Goal: Information Seeking & Learning: Check status

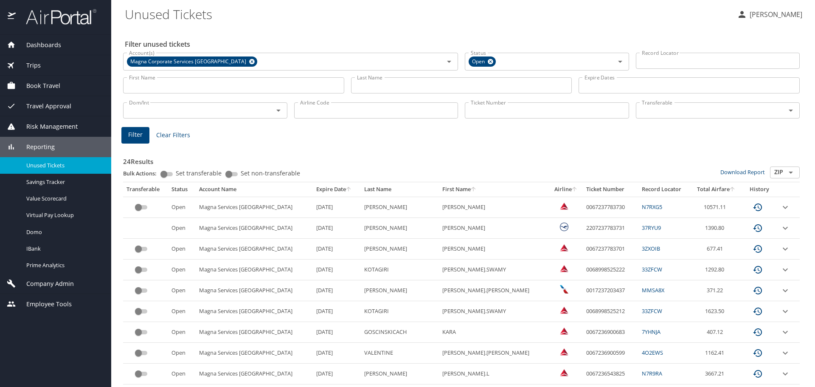
click at [404, 87] on input "Last Name" at bounding box center [461, 85] width 221 height 16
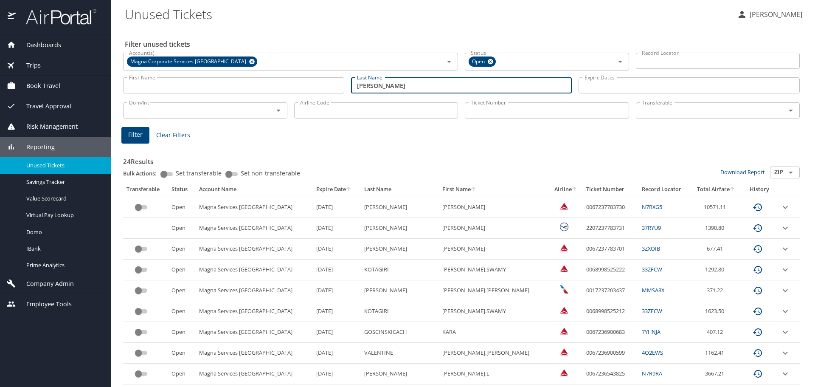
type input "[PERSON_NAME]"
click at [131, 131] on span "Filter" at bounding box center [135, 134] width 14 height 11
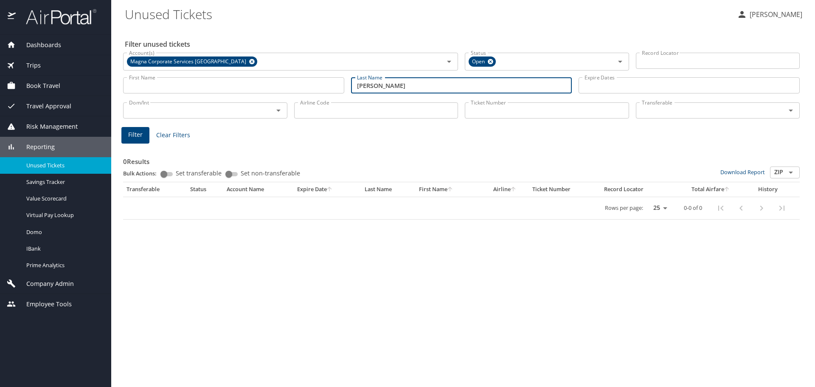
drag, startPoint x: 377, startPoint y: 86, endPoint x: 280, endPoint y: 85, distance: 96.8
click at [280, 85] on div "First Name First Name Last Name [PERSON_NAME] Last Name Expire Dates Expire Dat…" at bounding box center [462, 85] width 684 height 30
click at [680, 110] on input "Transferable" at bounding box center [706, 110] width 134 height 11
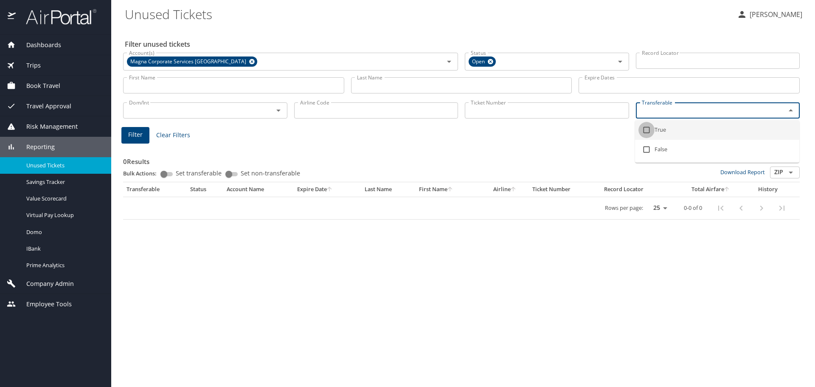
click at [644, 130] on input "checkbox" at bounding box center [647, 130] width 16 height 16
checkbox input "true"
click at [133, 136] on span "Filter" at bounding box center [135, 136] width 14 height 11
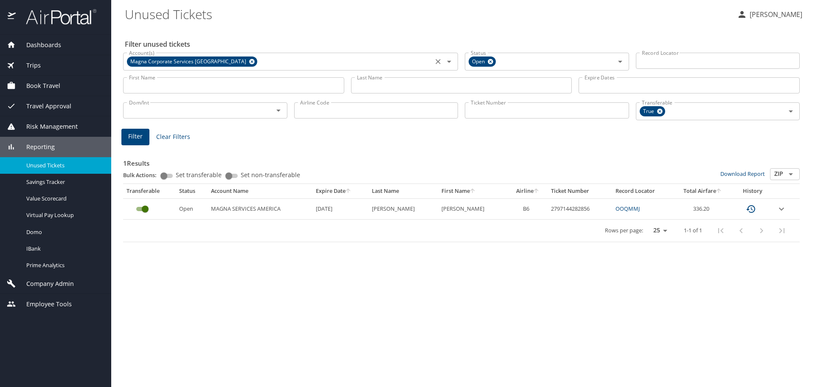
click at [249, 60] on icon at bounding box center [252, 61] width 6 height 9
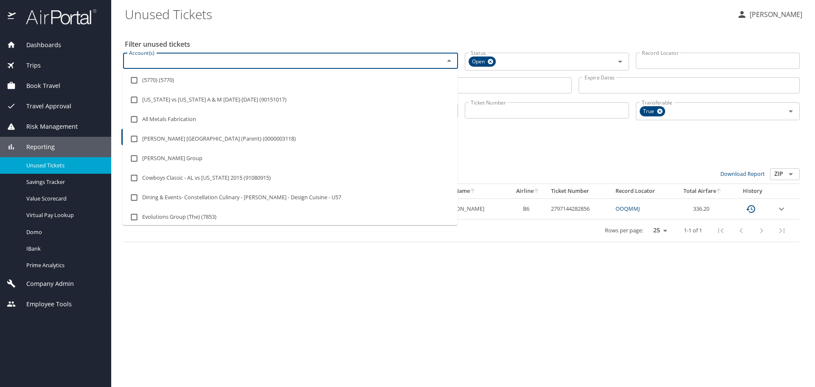
click at [149, 63] on input "Account(s)" at bounding box center [278, 60] width 305 height 11
type input "moba"
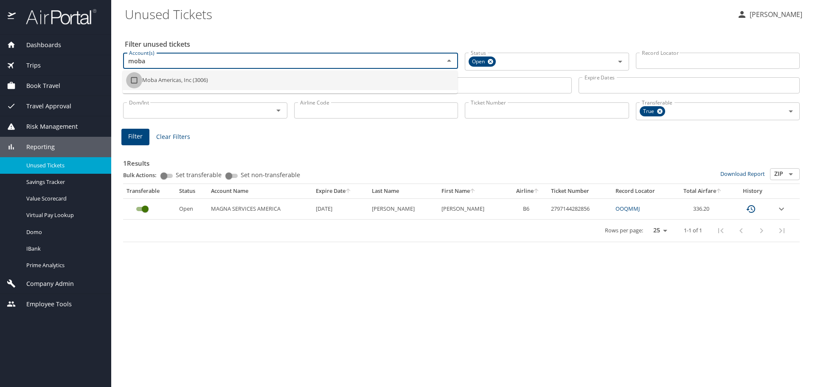
click at [133, 80] on input "checkbox" at bounding box center [134, 80] width 16 height 16
checkbox input "true"
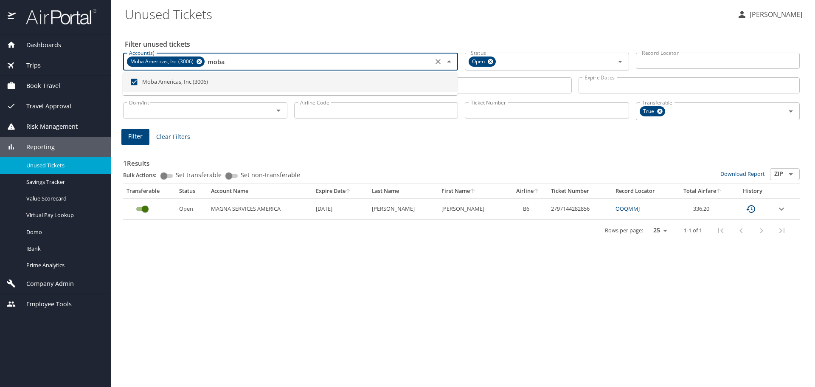
type input "moba"
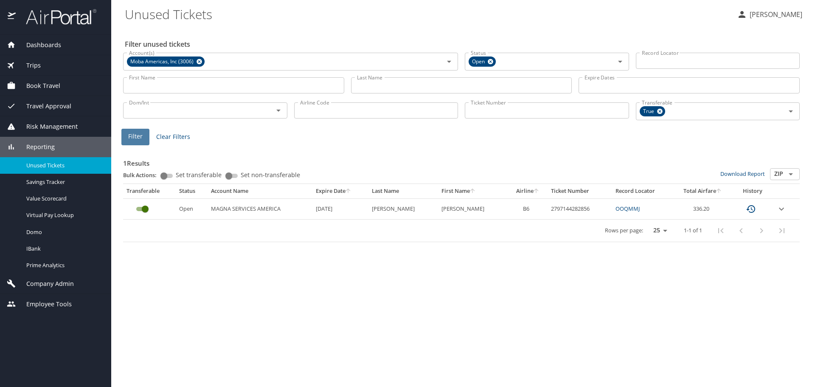
click at [136, 135] on span "Filter" at bounding box center [135, 136] width 14 height 11
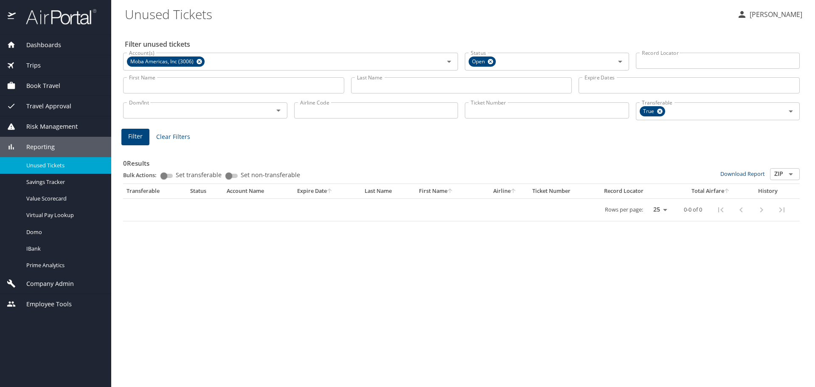
click at [377, 83] on input "Last Name" at bounding box center [461, 85] width 221 height 16
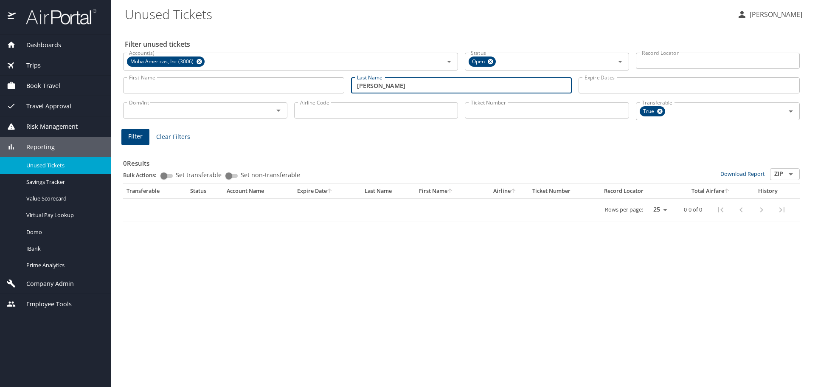
type input "[PERSON_NAME]"
click at [129, 137] on span "Filter" at bounding box center [135, 136] width 14 height 11
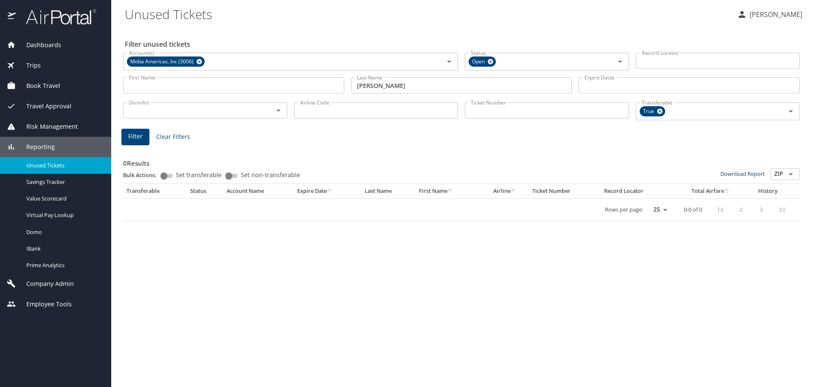
click at [127, 132] on button "Filter" at bounding box center [135, 137] width 28 height 17
click at [661, 111] on icon at bounding box center [660, 112] width 6 height 6
